Goal: Task Accomplishment & Management: Complete application form

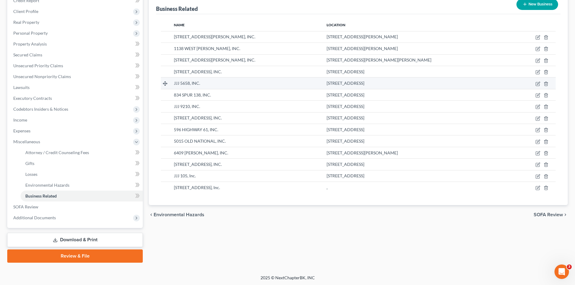
scroll to position [79, 0]
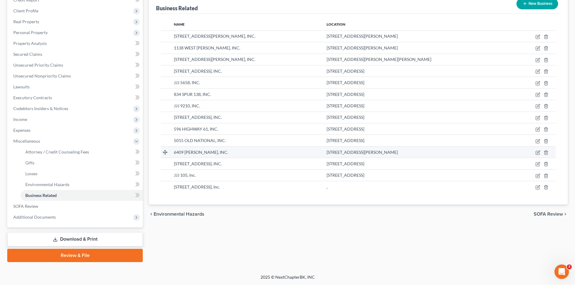
click at [232, 153] on div "6409 TARA, INC." at bounding box center [245, 152] width 143 height 6
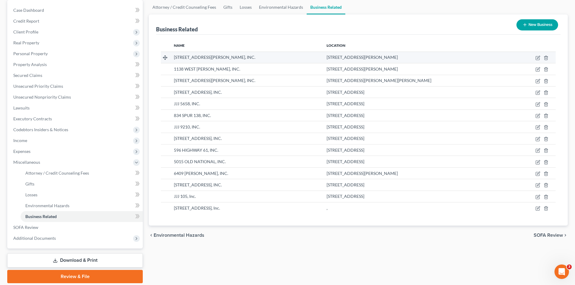
scroll to position [49, 0]
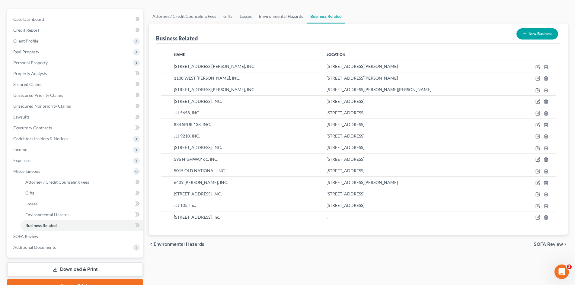
click at [531, 35] on button "New Business" at bounding box center [538, 33] width 42 height 11
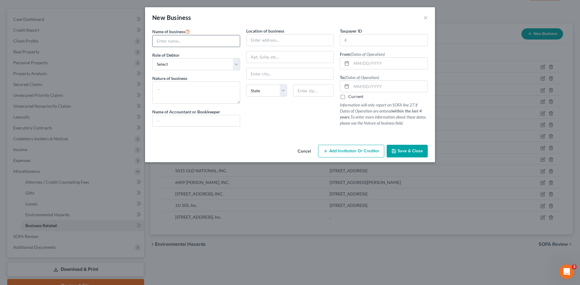
drag, startPoint x: 194, startPoint y: 41, endPoint x: 201, endPoint y: 40, distance: 7.3
click at [194, 41] on input "text" at bounding box center [195, 40] width 87 height 11
type input "JJJ 1734, Inc."
click at [235, 65] on select "Select A member of a limited liability company (LLC) or limited liability partn…" at bounding box center [196, 64] width 88 height 12
select select "officer"
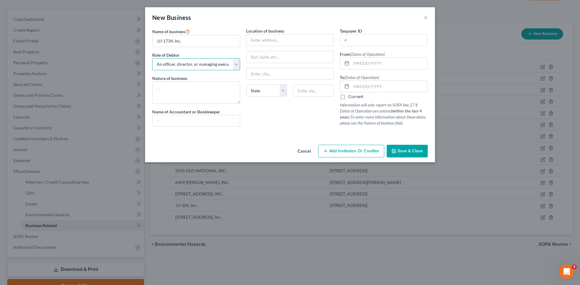
click at [152, 58] on select "Select A member of a limited liability company (LLC) or limited liability partn…" at bounding box center [196, 64] width 88 height 12
click at [260, 44] on input "text" at bounding box center [289, 39] width 87 height 11
click at [404, 152] on span "Save & Close" at bounding box center [409, 151] width 25 height 5
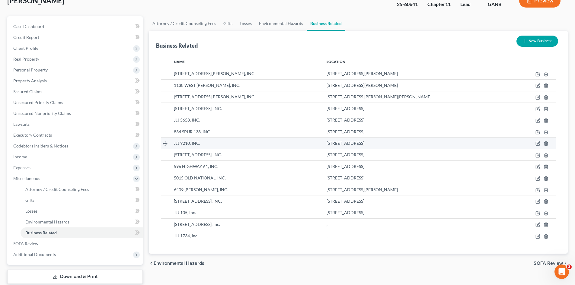
scroll to position [0, 0]
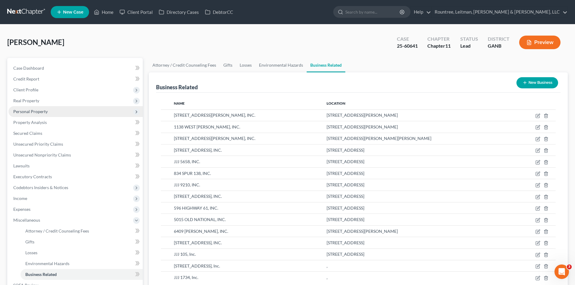
click at [35, 112] on span "Personal Property" at bounding box center [30, 111] width 34 height 5
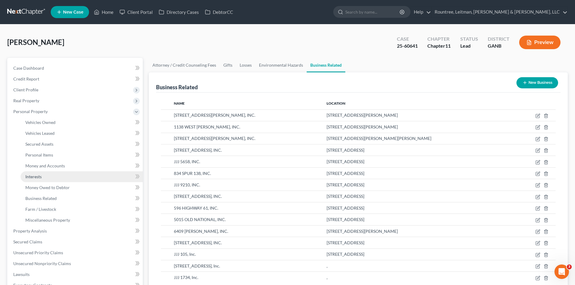
click at [29, 173] on link "Interests" at bounding box center [82, 176] width 122 height 11
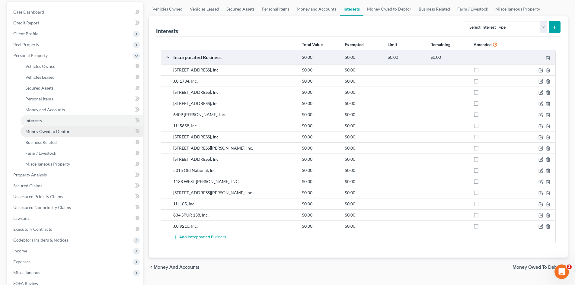
scroll to position [60, 0]
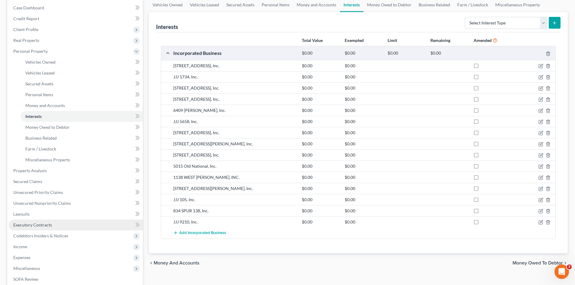
click at [39, 224] on span "Executory Contracts" at bounding box center [32, 224] width 39 height 5
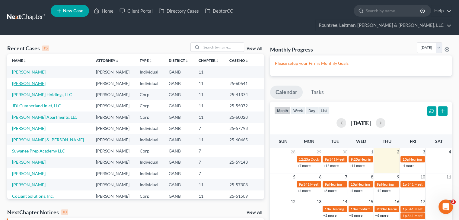
click at [18, 81] on link "[PERSON_NAME]" at bounding box center [29, 83] width 34 height 5
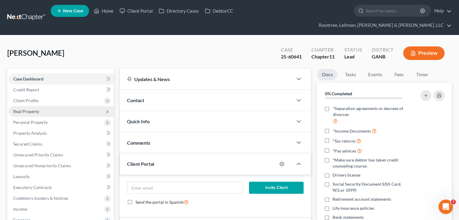
click at [25, 109] on span "Real Property" at bounding box center [26, 111] width 26 height 5
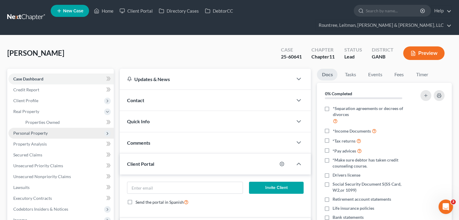
click at [35, 131] on span "Personal Property" at bounding box center [30, 133] width 34 height 5
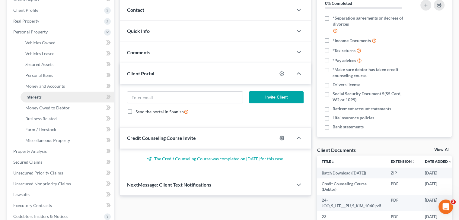
click at [35, 94] on span "Interests" at bounding box center [33, 96] width 16 height 5
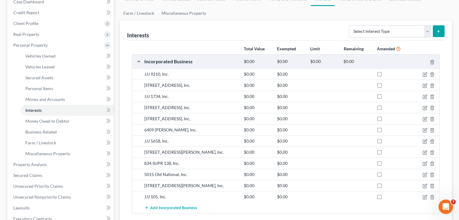
scroll to position [91, 0]
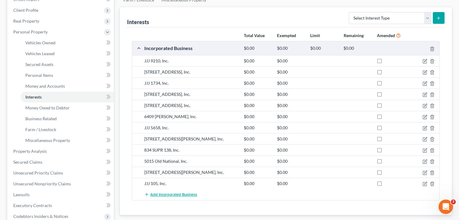
click at [168, 193] on span "Add Incorporated Business" at bounding box center [173, 195] width 47 height 5
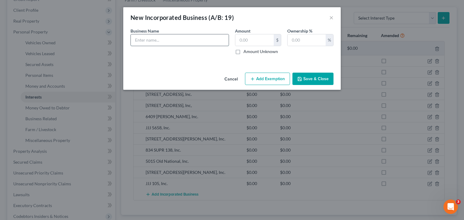
click at [168, 44] on input "text" at bounding box center [180, 39] width 98 height 11
type input "1138 WEST TAYLOR, INC."
click at [315, 77] on button "Save & Close" at bounding box center [312, 79] width 41 height 13
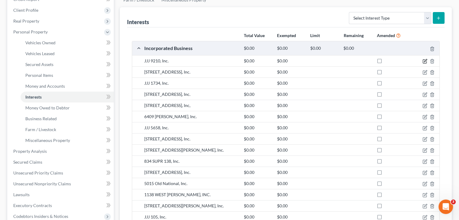
click at [426, 59] on icon "button" at bounding box center [425, 60] width 3 height 3
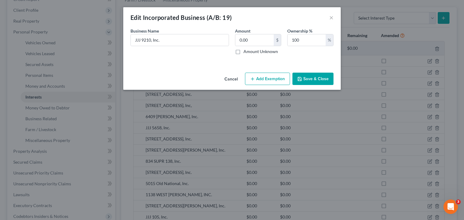
click at [322, 82] on button "Save & Close" at bounding box center [312, 79] width 41 height 13
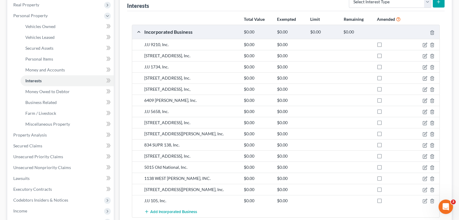
scroll to position [121, 0]
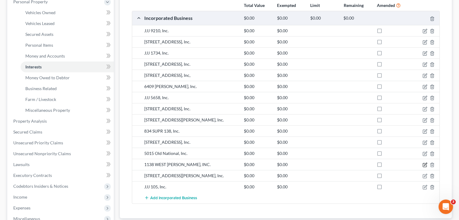
click at [424, 163] on icon "button" at bounding box center [425, 165] width 5 height 5
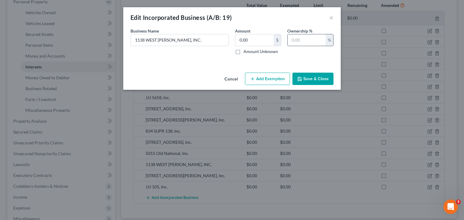
click at [308, 41] on input "text" at bounding box center [306, 39] width 38 height 11
type input "100.00"
click at [309, 81] on button "Save & Close" at bounding box center [312, 79] width 41 height 13
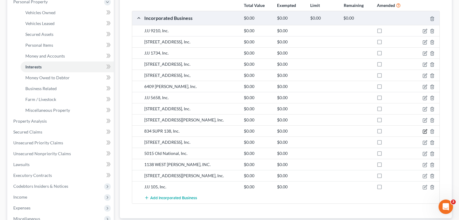
click at [424, 129] on icon "button" at bounding box center [425, 131] width 5 height 5
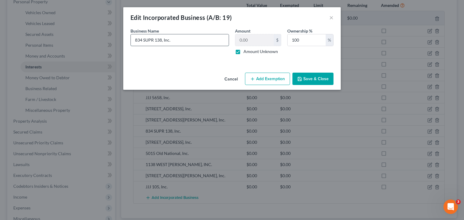
click at [145, 40] on input "834 SUPR 138, Inc." at bounding box center [180, 39] width 98 height 11
type input "834 SPUR 138, Inc."
click at [315, 79] on button "Save & Close" at bounding box center [312, 79] width 41 height 13
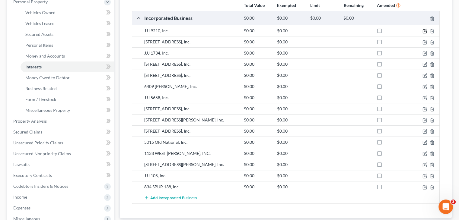
click at [424, 29] on icon "button" at bounding box center [425, 31] width 5 height 5
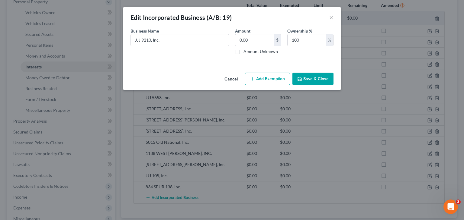
click at [243, 51] on label "Amount Unknown" at bounding box center [260, 52] width 34 height 6
click at [246, 51] on input "Amount Unknown" at bounding box center [248, 51] width 4 height 4
checkbox input "true"
click at [310, 80] on button "Save & Close" at bounding box center [312, 79] width 41 height 13
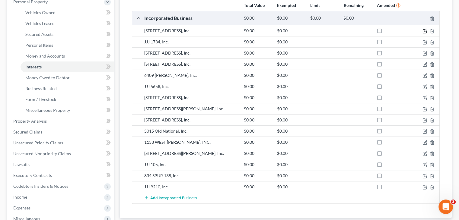
click at [425, 29] on icon "button" at bounding box center [425, 31] width 5 height 5
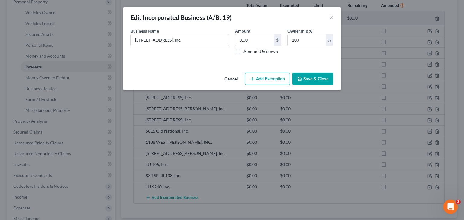
click at [243, 51] on label "Amount Unknown" at bounding box center [260, 52] width 34 height 6
click at [246, 51] on input "Amount Unknown" at bounding box center [248, 51] width 4 height 4
checkbox input "true"
click at [312, 78] on button "Save & Close" at bounding box center [312, 79] width 41 height 13
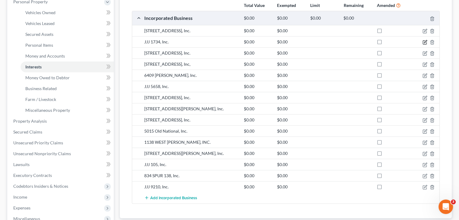
click at [424, 40] on icon "button" at bounding box center [425, 42] width 5 height 5
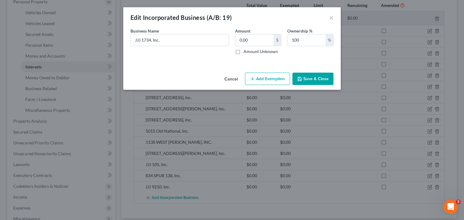
click at [243, 50] on label "Amount Unknown" at bounding box center [260, 52] width 34 height 6
click at [246, 50] on input "Amount Unknown" at bounding box center [248, 51] width 4 height 4
checkbox input "true"
click at [309, 79] on button "Save & Close" at bounding box center [312, 79] width 41 height 13
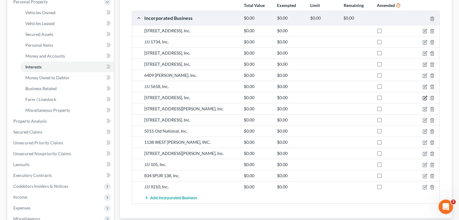
click at [426, 96] on icon "button" at bounding box center [425, 98] width 5 height 5
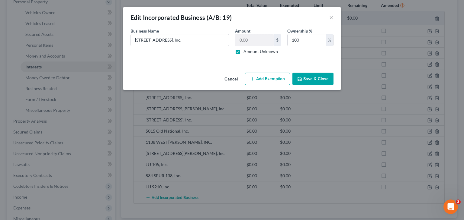
click at [309, 78] on button "Save & Close" at bounding box center [312, 79] width 41 height 13
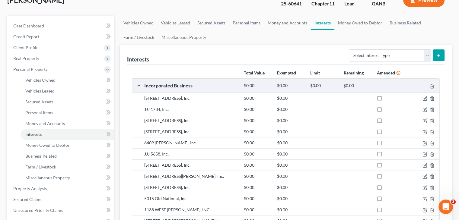
scroll to position [60, 0]
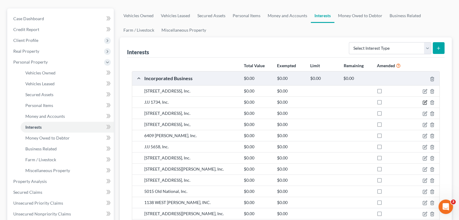
click at [424, 101] on icon "button" at bounding box center [425, 102] width 3 height 3
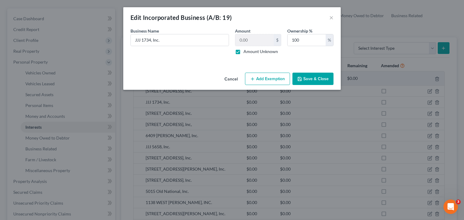
click at [311, 80] on button "Save & Close" at bounding box center [312, 79] width 41 height 13
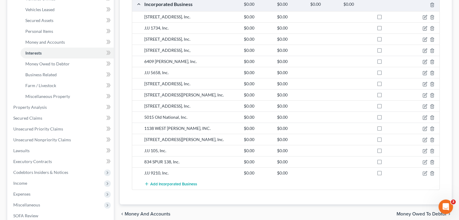
scroll to position [121, 0]
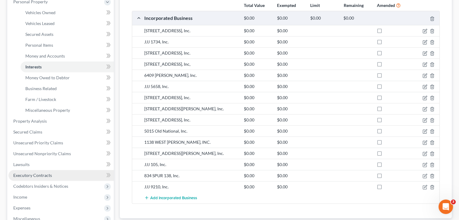
click at [39, 170] on link "Executory Contracts" at bounding box center [60, 175] width 105 height 11
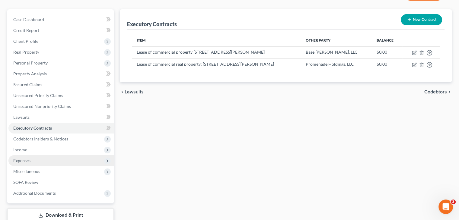
scroll to position [89, 0]
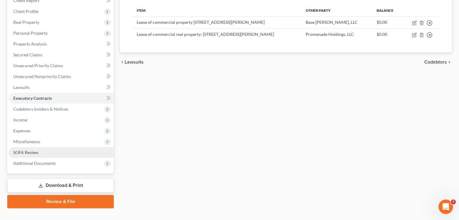
click at [38, 150] on span "SOFA Review" at bounding box center [25, 152] width 25 height 5
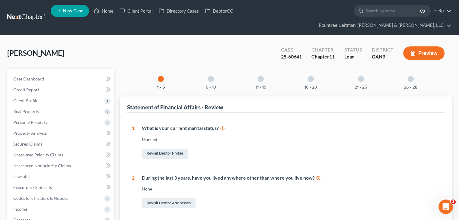
click at [413, 76] on div at bounding box center [411, 79] width 6 height 6
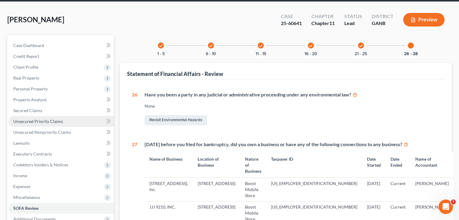
scroll to position [30, 0]
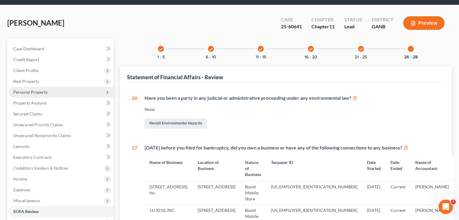
click at [36, 90] on span "Personal Property" at bounding box center [30, 92] width 34 height 5
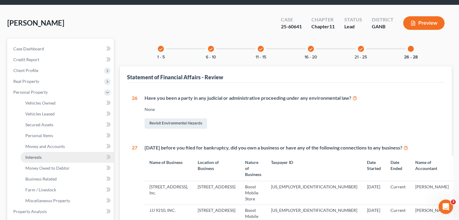
click at [35, 155] on span "Interests" at bounding box center [33, 157] width 16 height 5
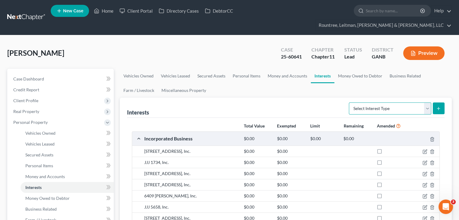
click at [427, 103] on select "Select Interest Type 401K (A/B: 21) Annuity (A/B: 23) Bond (A/B: 18) Education …" at bounding box center [390, 109] width 82 height 12
click at [169, 43] on div "Lee, Joo Upgraded Case 25-60641 Chapter Chapter 11 Status Lead District GANB Pr…" at bounding box center [229, 56] width 445 height 26
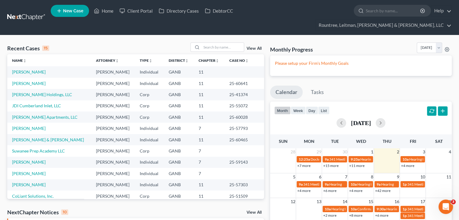
click at [70, 11] on span "New Case" at bounding box center [73, 11] width 20 height 5
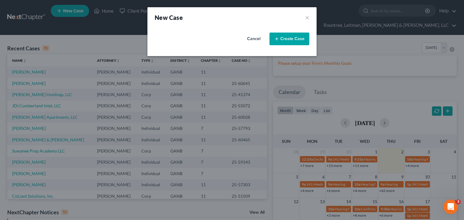
select select "19"
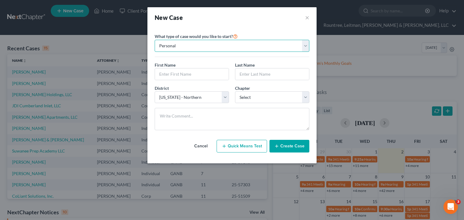
click at [305, 46] on select "Personal Business" at bounding box center [232, 46] width 155 height 12
select select "1"
click at [155, 40] on select "Personal Business" at bounding box center [232, 46] width 155 height 12
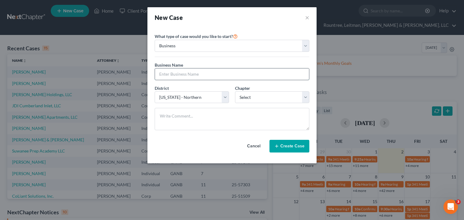
click at [174, 76] on input "text" at bounding box center [232, 74] width 154 height 11
type input "G1 Transport, LLC"
click at [306, 101] on select "Select 7 11 12" at bounding box center [272, 97] width 74 height 12
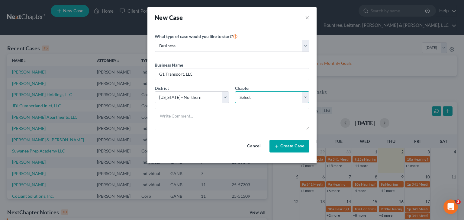
select select "1"
click at [235, 91] on select "Select 7 11 12" at bounding box center [272, 97] width 74 height 12
click at [294, 147] on button "Create Case" at bounding box center [289, 146] width 40 height 13
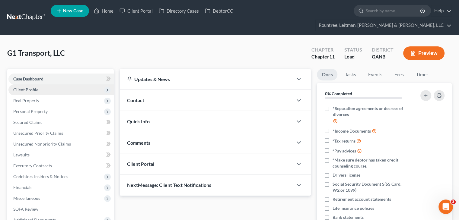
click at [29, 87] on span "Client Profile" at bounding box center [25, 89] width 25 height 5
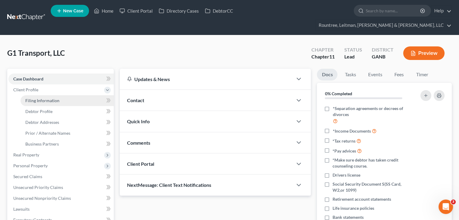
click at [40, 98] on span "Filing Information" at bounding box center [42, 100] width 34 height 5
select select "1"
select select "19"
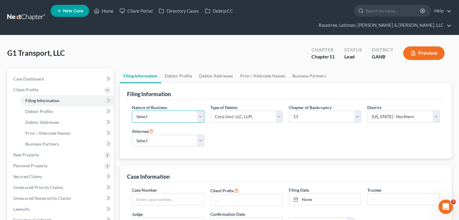
click at [202, 111] on select "Select Clearing Bank Commodity Broker Health Care Business Other Railroad Singl…" at bounding box center [168, 117] width 72 height 12
select select "3"
click at [132, 111] on select "Select Clearing Bank Commodity Broker Health Care Business Other Railroad Singl…" at bounding box center [168, 117] width 72 height 12
click at [203, 135] on select "Select [PERSON_NAME] - GANB [PERSON_NAME] - [PERSON_NAME] [PERSON_NAME] [PERSON…" at bounding box center [168, 141] width 72 height 12
select select "3"
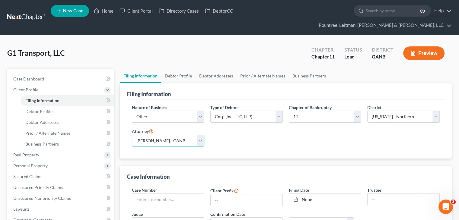
click at [132, 135] on select "Select [PERSON_NAME] - GANB [PERSON_NAME] - [PERSON_NAME] [PERSON_NAME] [PERSON…" at bounding box center [168, 141] width 72 height 12
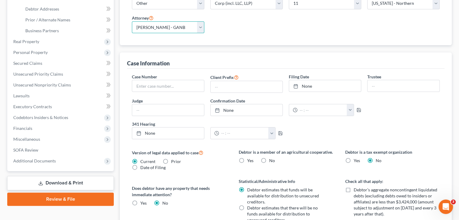
scroll to position [151, 0]
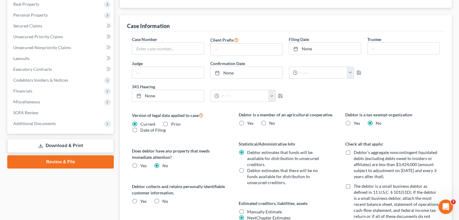
click at [162, 199] on label "No" at bounding box center [165, 202] width 6 height 6
click at [165, 199] on input "No" at bounding box center [167, 201] width 4 height 4
radio input "true"
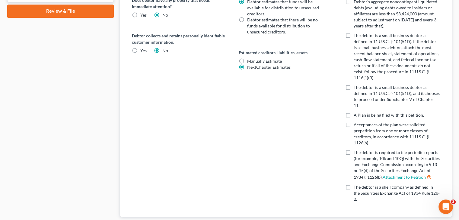
scroll to position [242, 0]
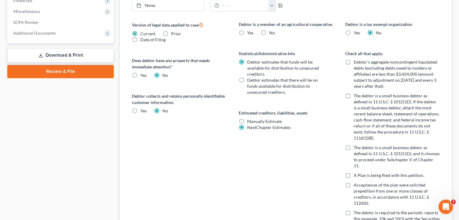
click at [354, 59] on label "Debtor’s aggregate noncontingent liquidated debts (excluding debts owed to insi…" at bounding box center [397, 74] width 86 height 30
click at [356, 59] on input "Debtor’s aggregate noncontingent liquidated debts (excluding debts owed to insi…" at bounding box center [358, 61] width 4 height 4
checkbox input "true"
click at [354, 93] on label "The debtor is a small business debtor as defined in 11 U.S.C. § 101(51D). If th…" at bounding box center [397, 117] width 86 height 48
click at [356, 93] on input "The debtor is a small business debtor as defined in 11 U.S.C. § 101(51D). If th…" at bounding box center [358, 95] width 4 height 4
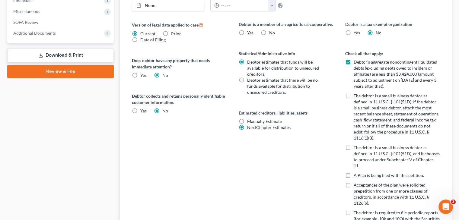
checkbox input "true"
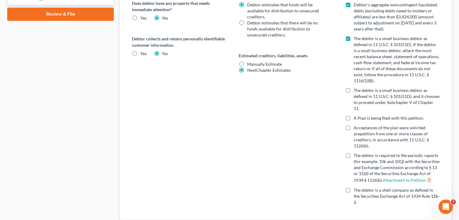
scroll to position [302, 0]
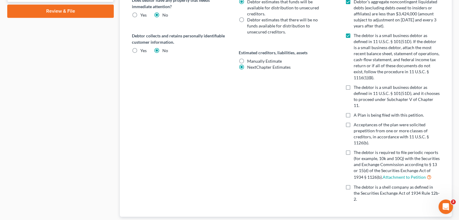
click at [354, 85] on label "The debtor is a small business debtor as defined in 11 U.S.C. § 101(51D), and i…" at bounding box center [397, 97] width 86 height 24
click at [356, 85] on input "The debtor is a small business debtor as defined in 11 U.S.C. § 101(51D), and i…" at bounding box center [358, 87] width 4 height 4
checkbox input "true"
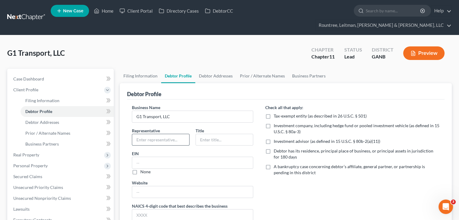
click at [158, 134] on input "text" at bounding box center [160, 139] width 57 height 11
click at [167, 134] on input "[DEMOGRAPHIC_DATA]" at bounding box center [160, 139] width 57 height 11
type input "[DEMOGRAPHIC_DATA][PERSON_NAME]"
click at [216, 134] on input "text" at bounding box center [224, 139] width 57 height 11
type input "Sole Member"
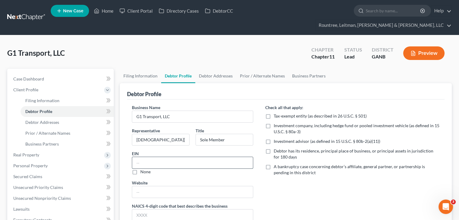
click at [160, 157] on input "text" at bounding box center [192, 162] width 121 height 11
click at [160, 111] on input "G1 Transport, LLC" at bounding box center [192, 116] width 121 height 11
type input "G1 Transport LLC"
click at [172, 210] on input "text" at bounding box center [192, 215] width 121 height 11
click at [143, 220] on link "More Info" at bounding box center [141, 224] width 19 height 5
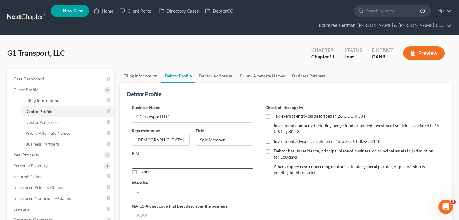
click at [199, 157] on input "text" at bounding box center [192, 162] width 121 height 11
click at [188, 111] on input "G1 Transport LLC" at bounding box center [192, 116] width 121 height 11
click at [166, 157] on input "text" at bounding box center [192, 162] width 121 height 11
type input "[US_EMPLOYER_IDENTIFICATION_NUMBER]"
click at [162, 187] on input "text" at bounding box center [192, 192] width 121 height 11
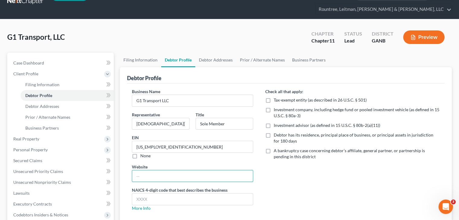
scroll to position [30, 0]
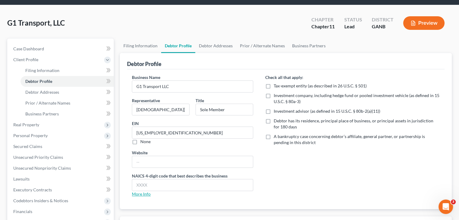
click at [142, 192] on link "More Info" at bounding box center [141, 194] width 19 height 5
click at [164, 180] on input "text" at bounding box center [192, 185] width 121 height 11
type input "484110"
click at [274, 118] on label "Debtor has its residence, principal place of business, or principal assets in j…" at bounding box center [357, 124] width 166 height 12
click at [276, 118] on input "Debtor has its residence, principal place of business, or principal assets in j…" at bounding box center [278, 120] width 4 height 4
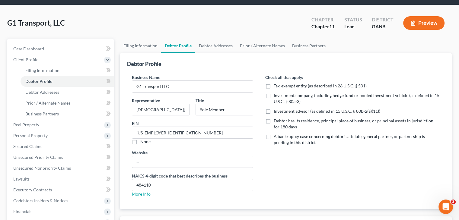
checkbox input "true"
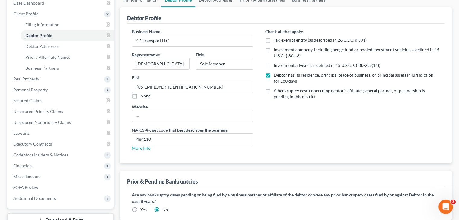
scroll to position [111, 0]
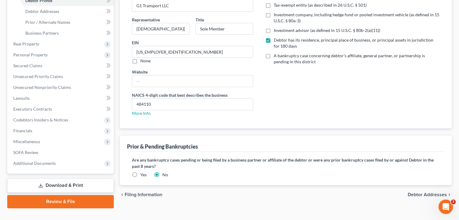
click at [428, 193] on span "Debtor Addresses" at bounding box center [427, 195] width 39 height 5
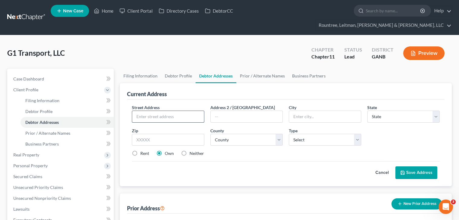
click at [190, 111] on input "text" at bounding box center [168, 116] width 72 height 11
paste input "[STREET_ADDRESS]"
drag, startPoint x: 150, startPoint y: 104, endPoint x: 245, endPoint y: 96, distance: 95.7
click at [245, 104] on div "Street Address * [STREET_ADDRESS] Address 2 / [GEOGRAPHIC_DATA] * State * State…" at bounding box center [286, 132] width 314 height 57
type input "[STREET_ADDRESS]"
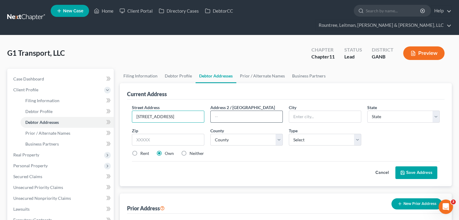
click at [264, 111] on input "text" at bounding box center [247, 116] width 72 height 11
type input "Unit B"
click at [174, 134] on input "text" at bounding box center [168, 140] width 72 height 12
type input "30076"
type input "Roswell"
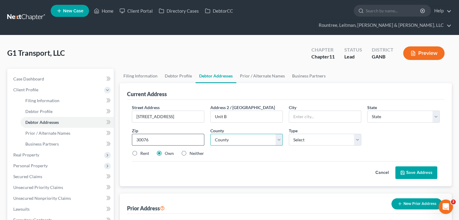
select select "10"
click at [245, 162] on div "Cancel Save Address" at bounding box center [286, 171] width 308 height 18
drag, startPoint x: 146, startPoint y: 110, endPoint x: -23, endPoint y: 110, distance: 168.5
click at [0, 110] on html "Home New Case Client Portal Directory Cases DebtorCC Rountree, [PERSON_NAME], […" at bounding box center [229, 171] width 459 height 343
click at [279, 134] on select "County [GEOGRAPHIC_DATA] [GEOGRAPHIC_DATA] [GEOGRAPHIC_DATA] [GEOGRAPHIC_DATA] …" at bounding box center [246, 140] width 72 height 12
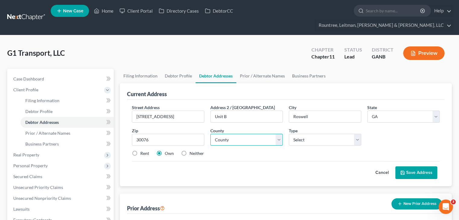
select select "59"
click at [210, 134] on select "County [GEOGRAPHIC_DATA] [GEOGRAPHIC_DATA] [GEOGRAPHIC_DATA] [GEOGRAPHIC_DATA] …" at bounding box center [246, 140] width 72 height 12
click at [354, 134] on select "Select Business Mailing Location of Assets" at bounding box center [325, 140] width 72 height 12
select select "0"
click at [289, 134] on select "Select Business Mailing Location of Assets" at bounding box center [325, 140] width 72 height 12
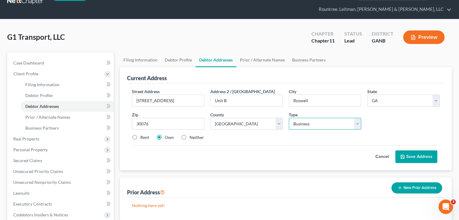
scroll to position [30, 0]
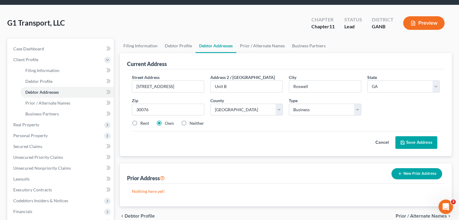
click at [190, 120] on label "Neither" at bounding box center [197, 123] width 14 height 6
click at [192, 120] on input "Neither" at bounding box center [194, 122] width 4 height 4
radio input "true"
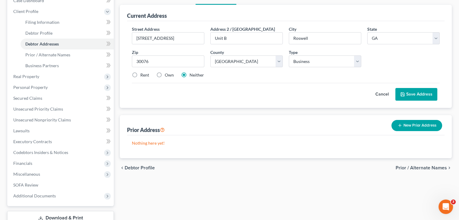
scroll to position [111, 0]
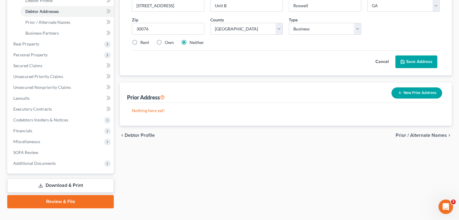
click at [424, 133] on span "Prior / Alternate Names" at bounding box center [421, 135] width 51 height 5
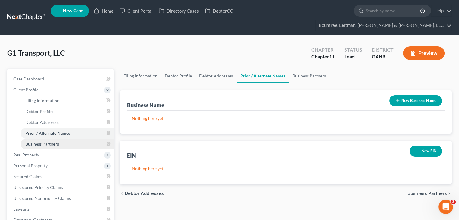
click at [49, 142] on span "Business Partners" at bounding box center [42, 144] width 34 height 5
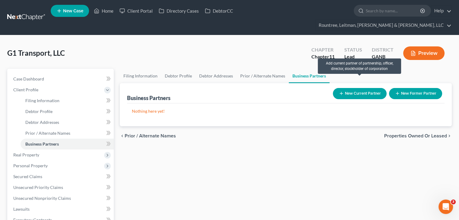
click at [363, 88] on button "New Current Partner" at bounding box center [360, 93] width 54 height 11
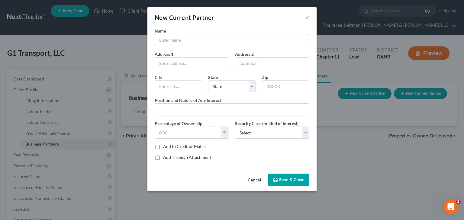
click at [171, 38] on input "text" at bounding box center [232, 39] width 154 height 11
type input "[DEMOGRAPHIC_DATA][PERSON_NAME]"
click at [285, 181] on span "Save & Close" at bounding box center [291, 180] width 25 height 5
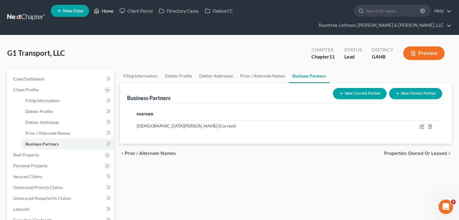
click at [104, 11] on link "Home" at bounding box center [104, 10] width 26 height 11
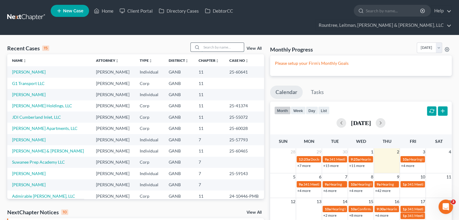
click at [205, 43] on input "search" at bounding box center [223, 47] width 42 height 9
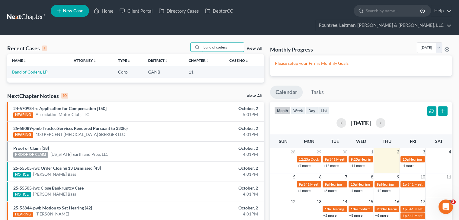
type input "band of coders"
click at [31, 69] on link "Band of Coders, LP" at bounding box center [30, 71] width 36 height 5
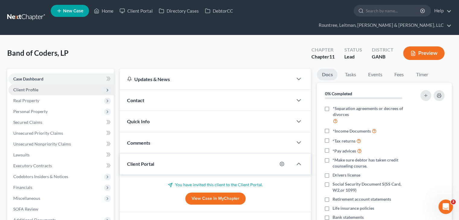
click at [29, 87] on span "Client Profile" at bounding box center [25, 89] width 25 height 5
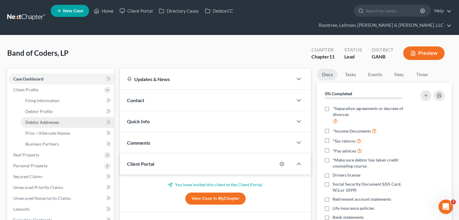
click at [43, 120] on span "Debtor Addresses" at bounding box center [42, 122] width 34 height 5
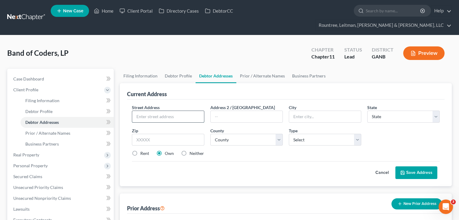
click at [168, 111] on input "text" at bounding box center [168, 116] width 72 height 11
type input "[STREET_ADDRESS][PERSON_NAME]"
type input "[GEOGRAPHIC_DATA]"
select select "10"
type input "30504"
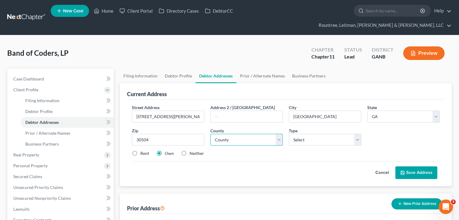
click at [280, 134] on select "County [GEOGRAPHIC_DATA] [GEOGRAPHIC_DATA] [GEOGRAPHIC_DATA] [GEOGRAPHIC_DATA] …" at bounding box center [246, 140] width 72 height 12
click at [278, 134] on select "County [GEOGRAPHIC_DATA] [GEOGRAPHIC_DATA] [GEOGRAPHIC_DATA] [GEOGRAPHIC_DATA] …" at bounding box center [246, 140] width 72 height 12
select select "68"
click at [210, 134] on select "County [GEOGRAPHIC_DATA] [GEOGRAPHIC_DATA] [GEOGRAPHIC_DATA] [GEOGRAPHIC_DATA] …" at bounding box center [246, 140] width 72 height 12
click at [313, 134] on select "Select Business Mailing Location of Assets" at bounding box center [325, 140] width 72 height 12
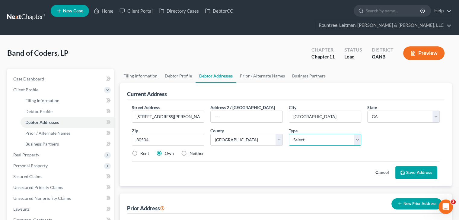
select select "0"
click at [289, 134] on select "Select Business Mailing Location of Assets" at bounding box center [325, 140] width 72 height 12
click at [190, 151] on label "Neither" at bounding box center [197, 154] width 14 height 6
click at [192, 151] on input "Neither" at bounding box center [194, 153] width 4 height 4
radio input "true"
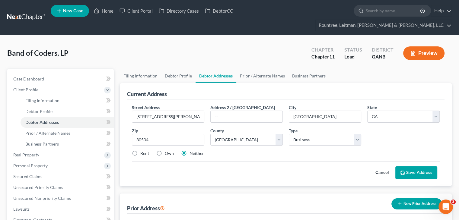
click at [409, 167] on button "Save Address" at bounding box center [416, 173] width 42 height 13
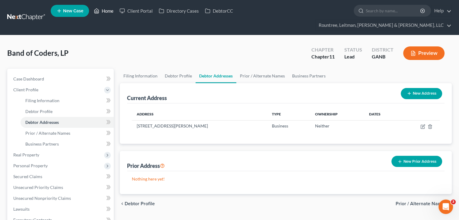
click at [105, 8] on link "Home" at bounding box center [104, 10] width 26 height 11
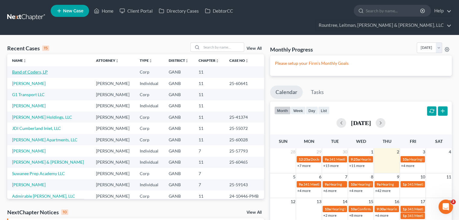
click at [30, 69] on link "Band of Coders, LP" at bounding box center [30, 71] width 36 height 5
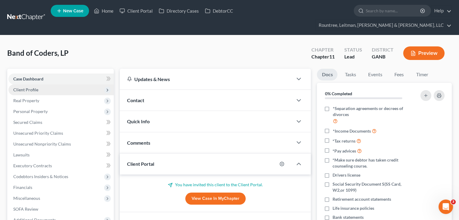
click at [23, 87] on span "Client Profile" at bounding box center [25, 89] width 25 height 5
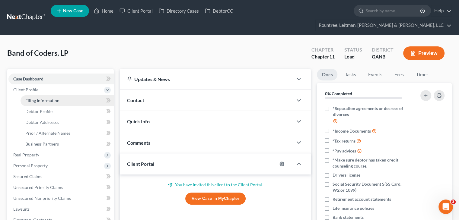
click at [47, 98] on span "Filing Information" at bounding box center [42, 100] width 34 height 5
select select "1"
select select "19"
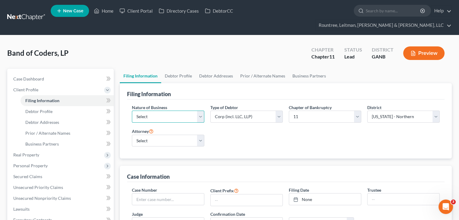
click at [200, 111] on select "Select Clearing Bank Commodity Broker Health Care Business Other Railroad Singl…" at bounding box center [168, 117] width 72 height 12
select select "3"
click at [132, 111] on select "Select Clearing Bank Commodity Broker Health Care Business Other Railroad Singl…" at bounding box center [168, 117] width 72 height 12
click at [201, 135] on select "Select [PERSON_NAME] - GANB [PERSON_NAME] - [PERSON_NAME] [PERSON_NAME] [PERSON…" at bounding box center [168, 141] width 72 height 12
select select "3"
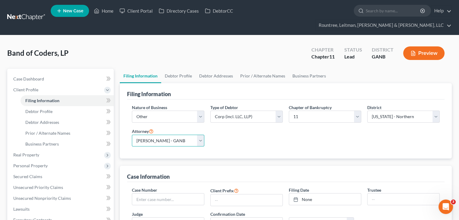
click at [132, 135] on select "Select [PERSON_NAME] - GANB [PERSON_NAME] - [PERSON_NAME] [PERSON_NAME] [PERSON…" at bounding box center [168, 141] width 72 height 12
click at [203, 111] on select "Select Clearing Bank Commodity Broker Health Care Business Other Railroad Singl…" at bounding box center [168, 117] width 72 height 12
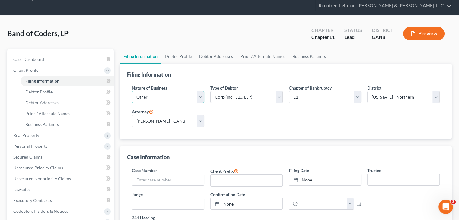
scroll to position [30, 0]
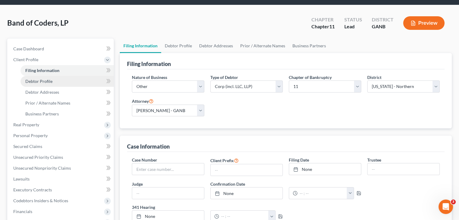
click at [46, 79] on span "Debtor Profile" at bounding box center [38, 81] width 27 height 5
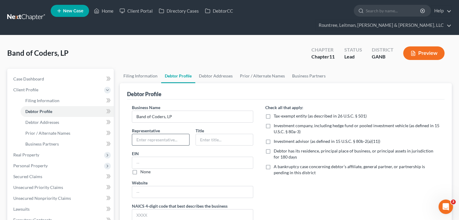
click at [169, 134] on input "text" at bounding box center [160, 139] width 57 height 11
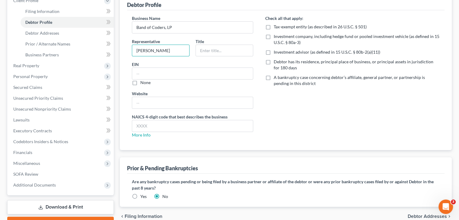
scroll to position [91, 0]
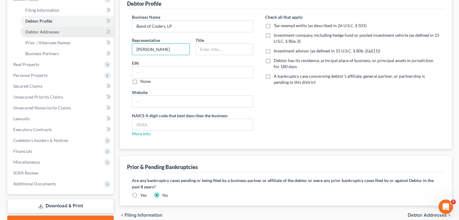
type input "[PERSON_NAME]"
click at [44, 29] on span "Debtor Addresses" at bounding box center [42, 31] width 34 height 5
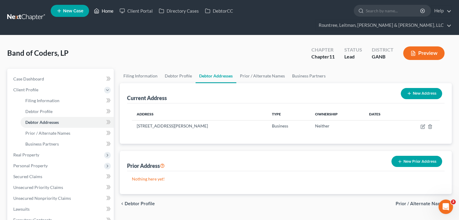
click at [105, 11] on link "Home" at bounding box center [104, 10] width 26 height 11
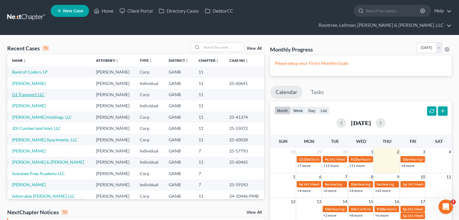
click at [25, 92] on link "G1 Transport LLC" at bounding box center [28, 94] width 33 height 5
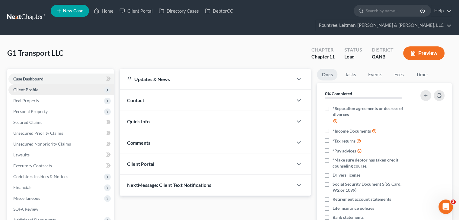
click at [32, 87] on span "Client Profile" at bounding box center [25, 89] width 25 height 5
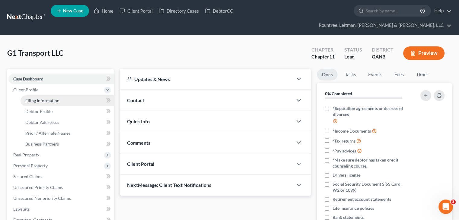
click at [52, 98] on span "Filing Information" at bounding box center [42, 100] width 34 height 5
select select "3"
select select "1"
select select "19"
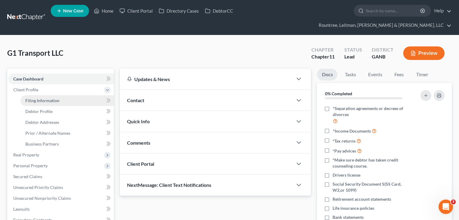
select select "3"
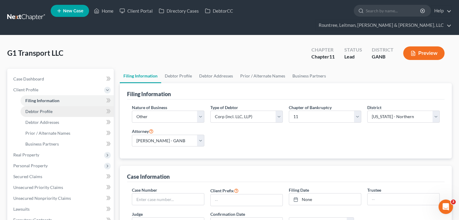
click at [39, 109] on span "Debtor Profile" at bounding box center [38, 111] width 27 height 5
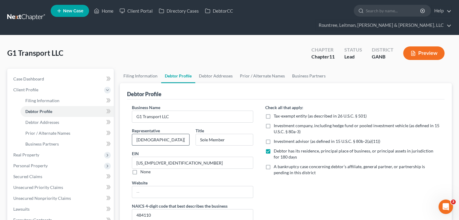
click at [164, 134] on input "[DEMOGRAPHIC_DATA][PERSON_NAME]" at bounding box center [160, 139] width 57 height 11
type input "[DEMOGRAPHIC_DATA][PERSON_NAME]"
click at [38, 120] on span "Debtor Addresses" at bounding box center [42, 122] width 34 height 5
